Goal: Task Accomplishment & Management: Complete application form

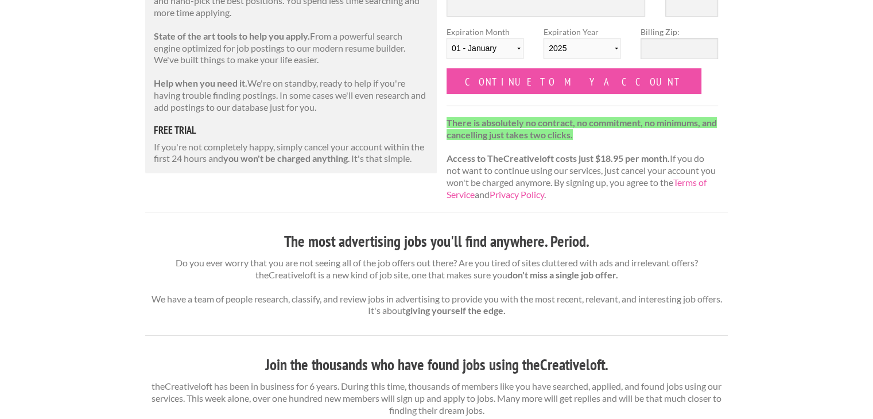
scroll to position [197, 0]
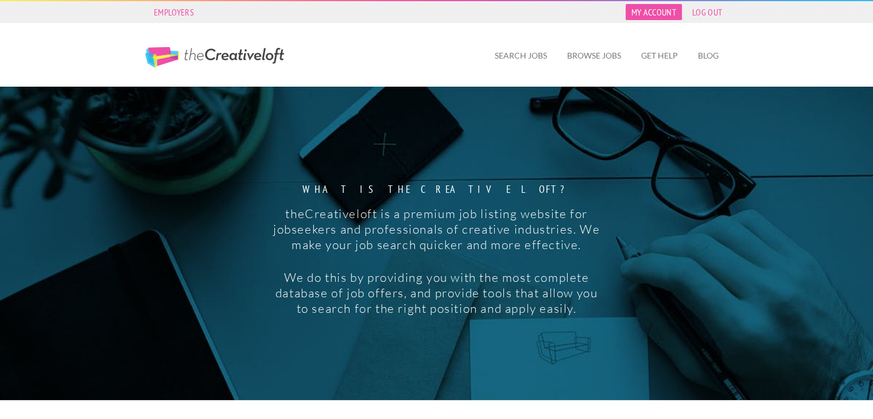
click at [669, 12] on link "My Account" at bounding box center [653, 12] width 56 height 16
click at [572, 56] on link "Browse Jobs" at bounding box center [594, 55] width 72 height 26
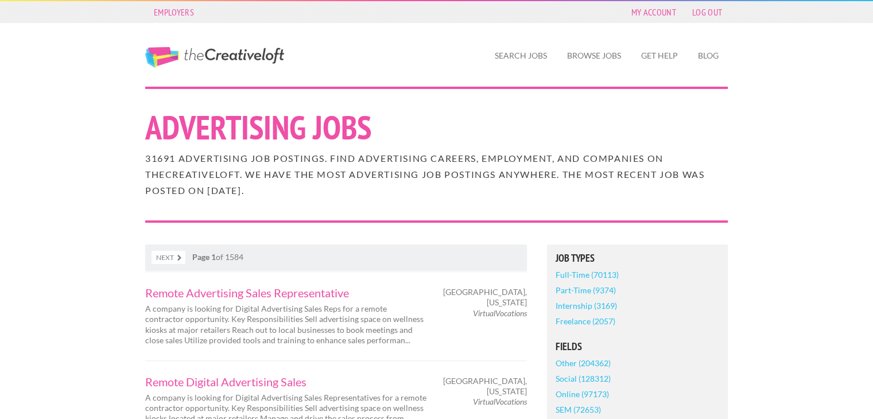
click at [587, 278] on link "Full-Time (70113)" at bounding box center [586, 274] width 63 height 15
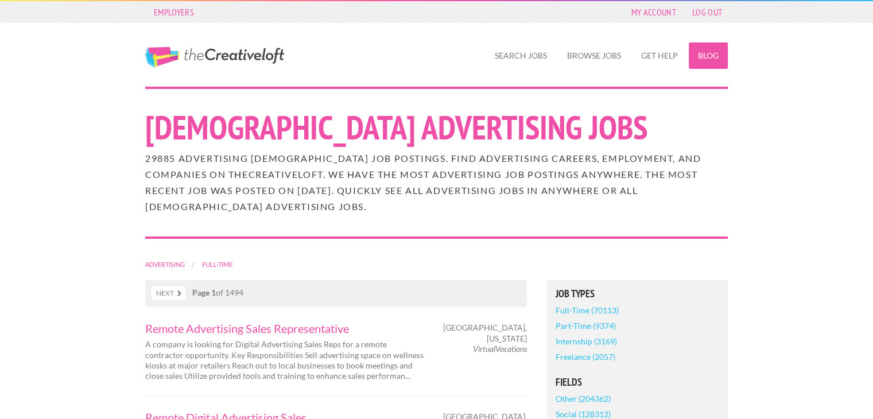
click at [694, 59] on link "Blog" at bounding box center [707, 55] width 39 height 26
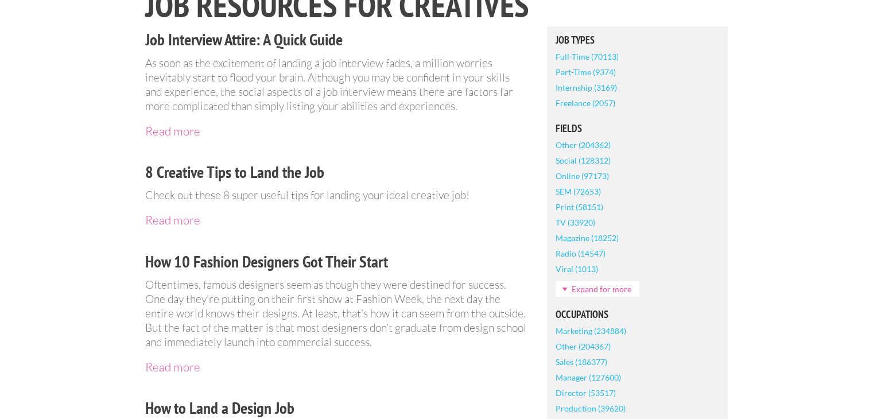
scroll to position [173, 0]
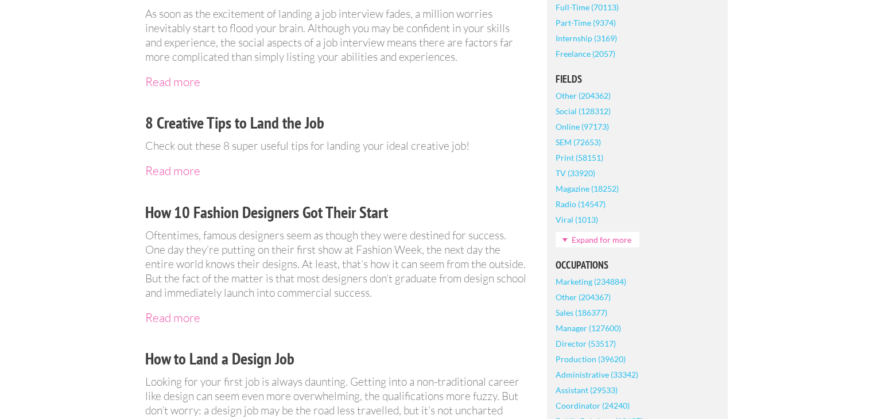
click at [597, 285] on link "Marketing (234884)" at bounding box center [590, 281] width 71 height 15
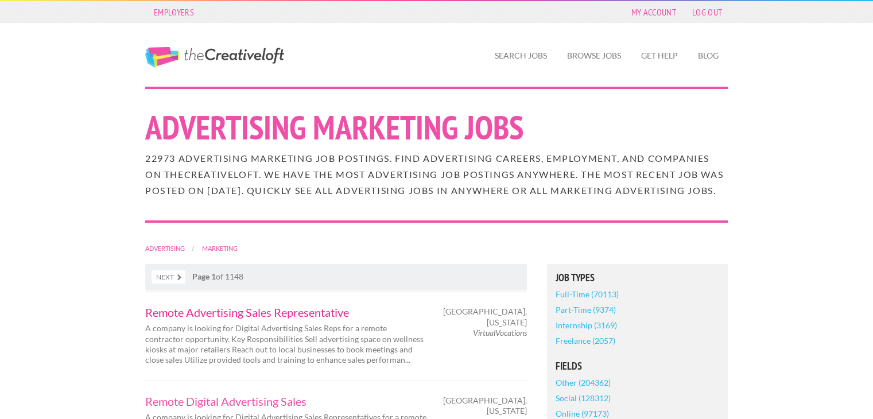
click at [251, 318] on link "Remote Advertising Sales Representative" at bounding box center [285, 311] width 281 height 11
